Goal: Task Accomplishment & Management: Manage account settings

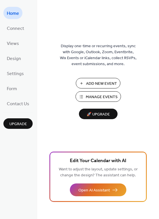
click at [103, 97] on span "Manage Events" at bounding box center [102, 97] width 32 height 6
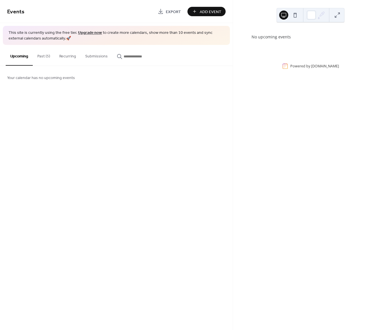
click at [39, 56] on button "Past (5)" at bounding box center [44, 55] width 22 height 20
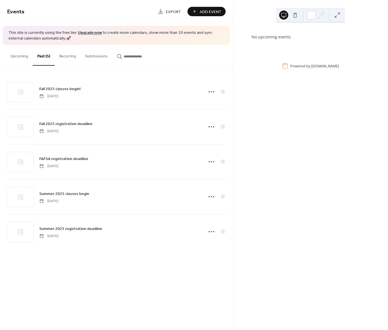
click at [20, 57] on button "Upcoming" at bounding box center [19, 55] width 27 height 20
